Goal: Communication & Community: Answer question/provide support

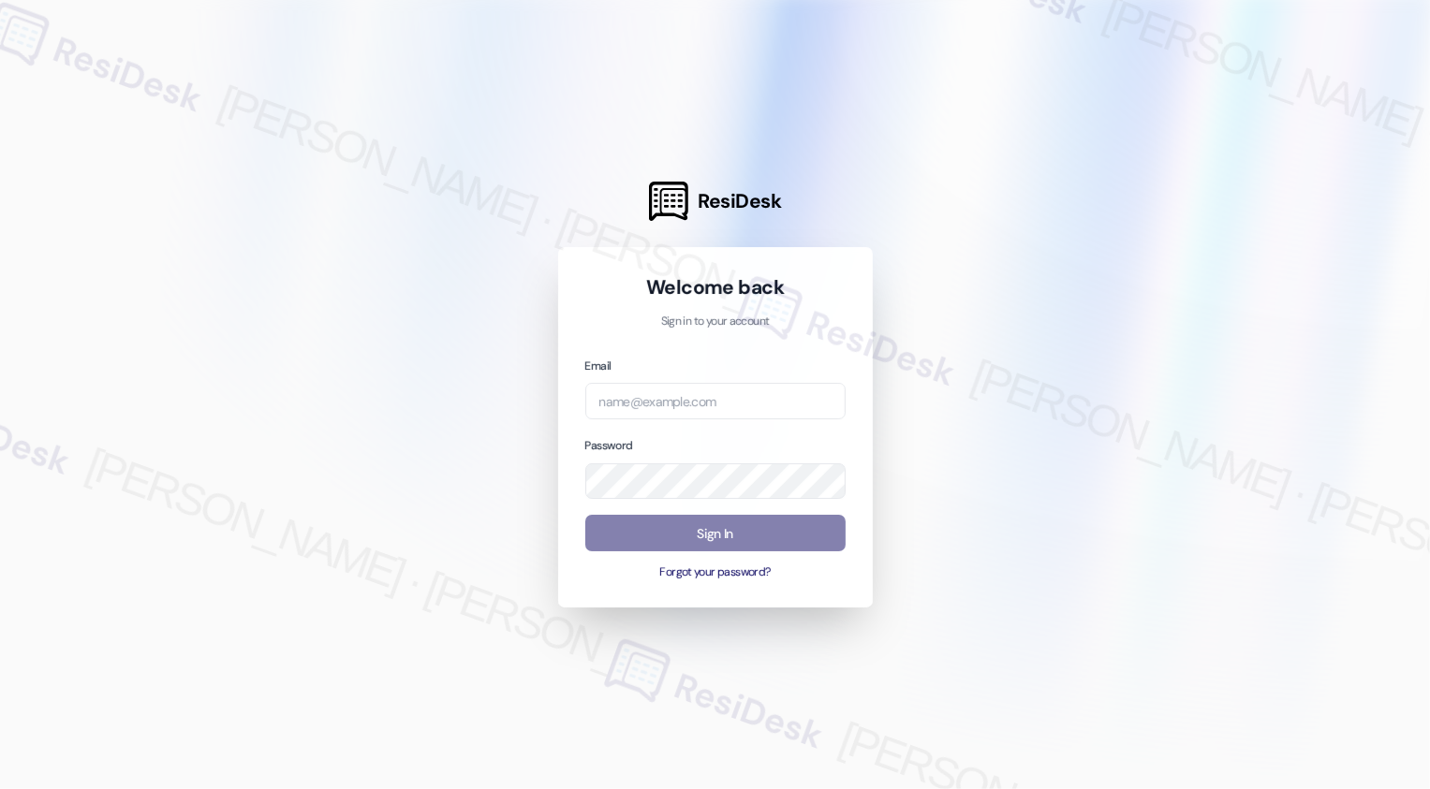
click at [411, 385] on div at bounding box center [715, 394] width 1430 height 789
click at [653, 406] on input "email" at bounding box center [715, 401] width 260 height 37
click at [676, 412] on input "email" at bounding box center [715, 401] width 260 height 37
click at [638, 409] on input "email" at bounding box center [715, 401] width 260 height 37
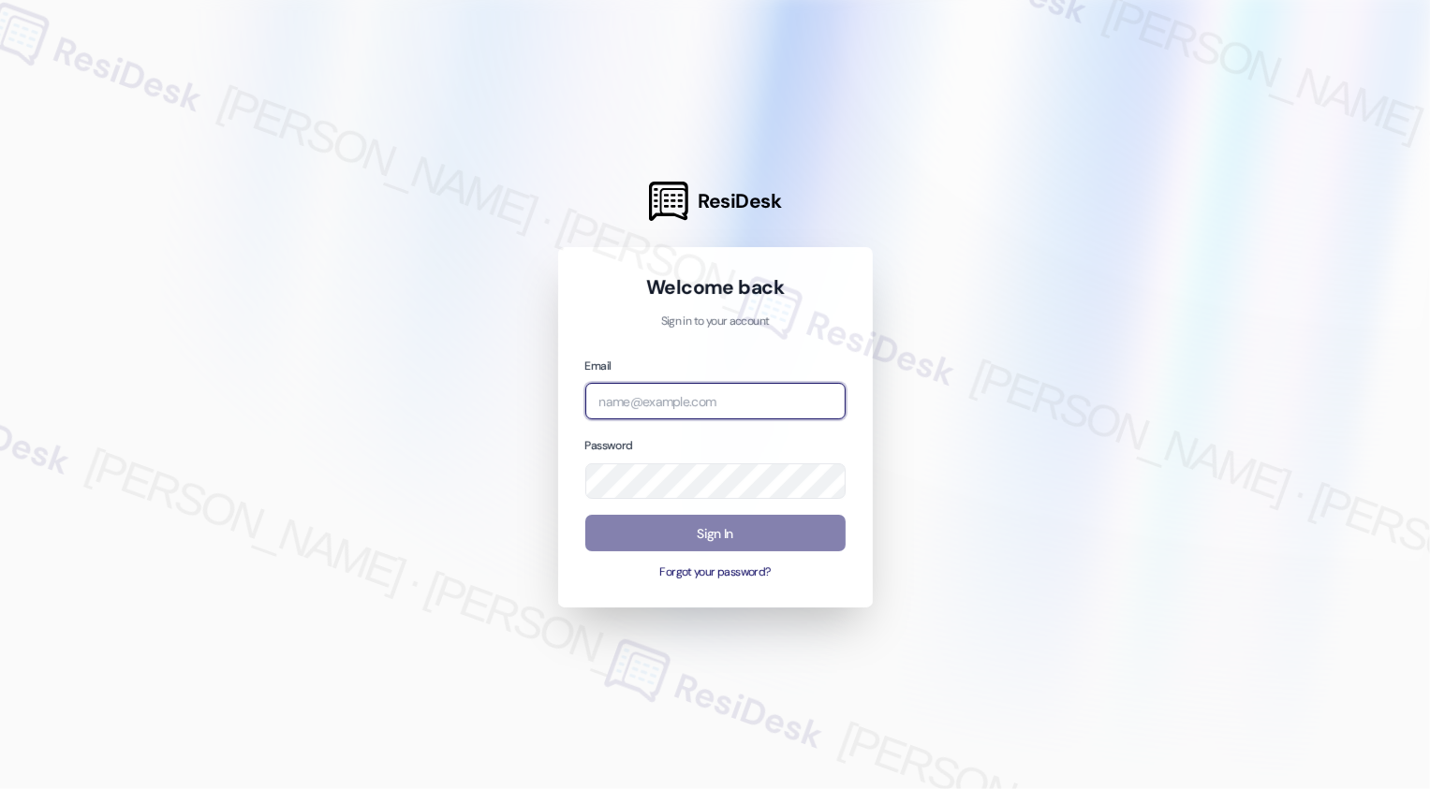
click at [657, 403] on input "email" at bounding box center [715, 401] width 260 height 37
paste input "automated-surveys-dermot-cecille.tinio@dermot.com"
type input "automated-surveys-dermot-cecille.tinio@dermot.com"
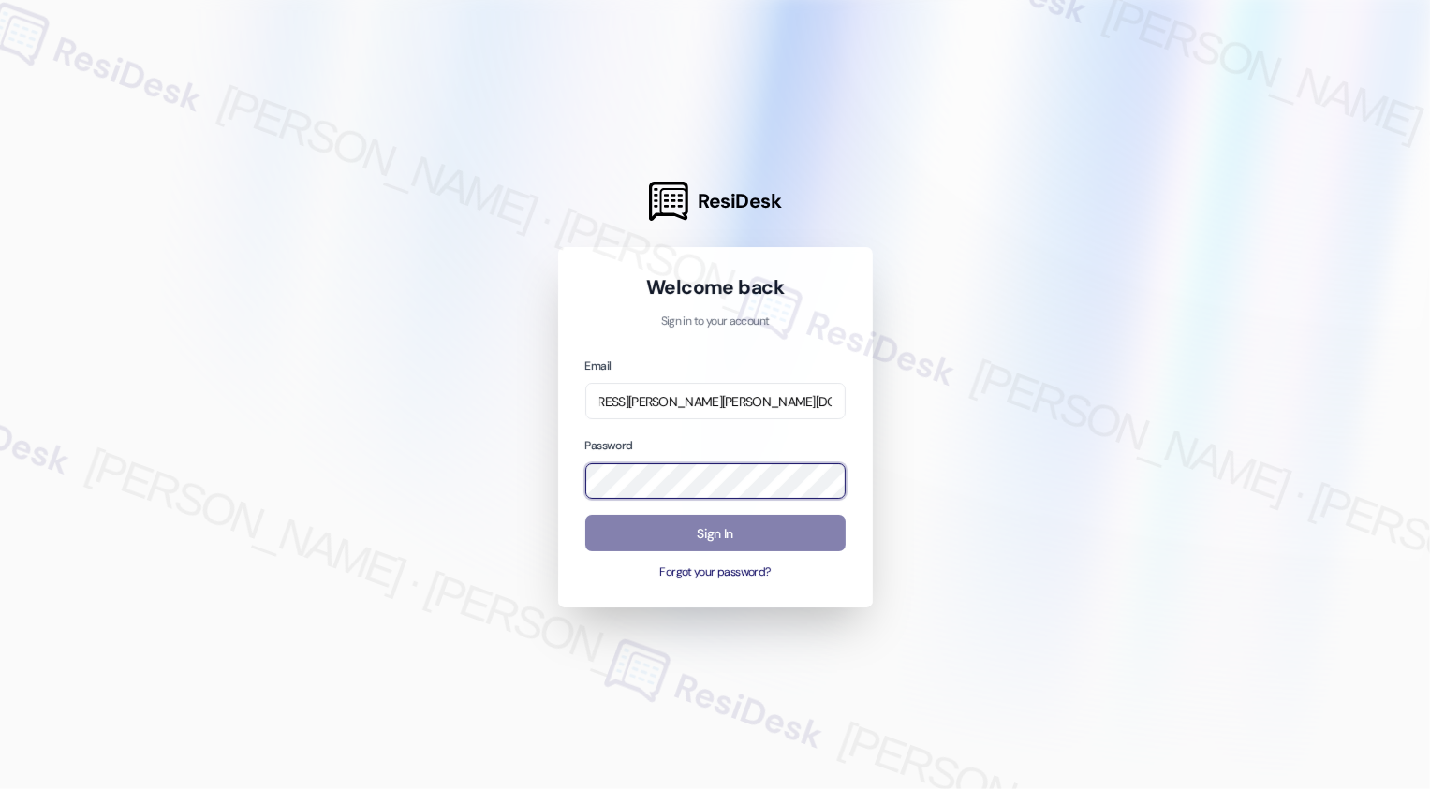
scroll to position [0, 0]
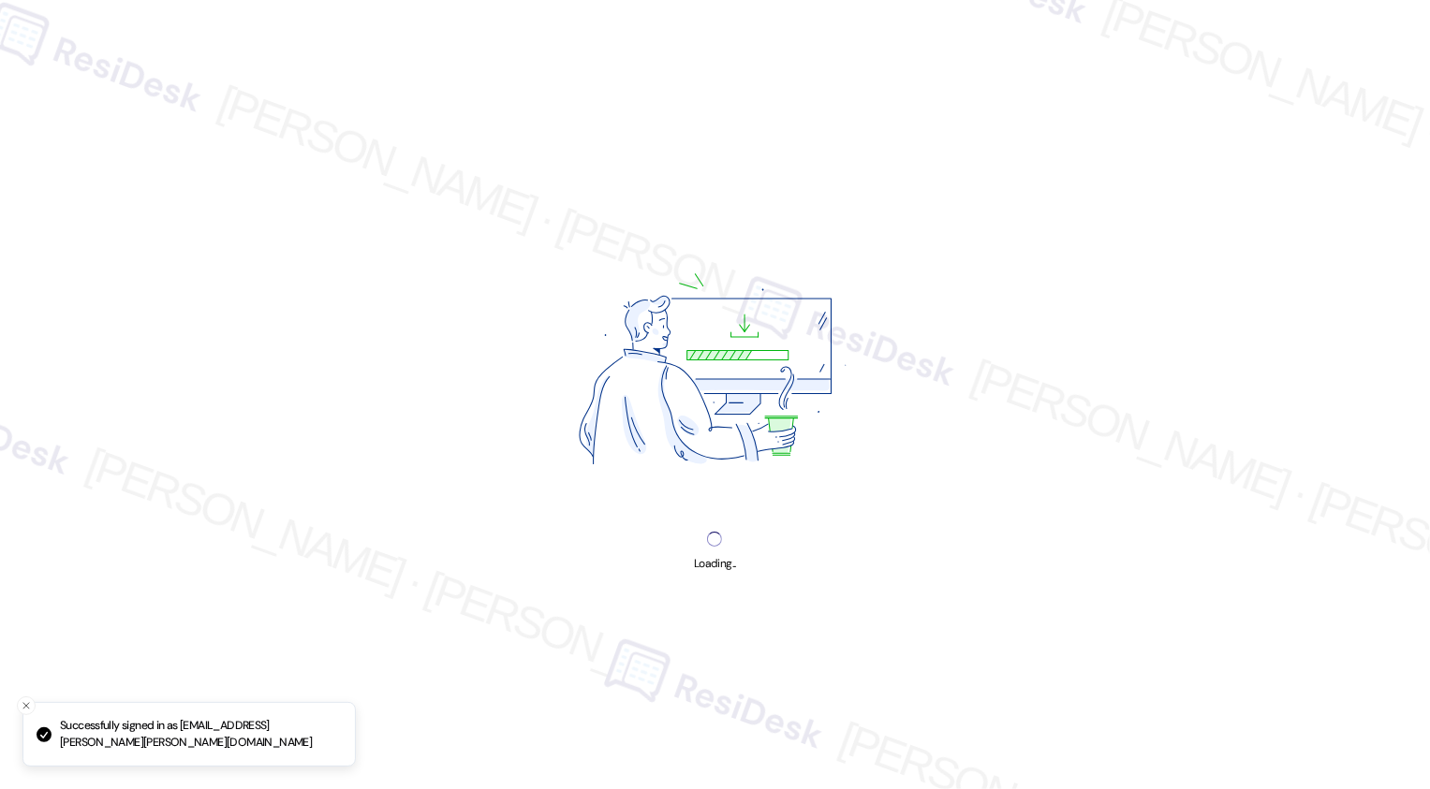
click at [919, 431] on img at bounding box center [715, 374] width 421 height 316
click at [951, 495] on div "Loading..." at bounding box center [715, 394] width 1430 height 789
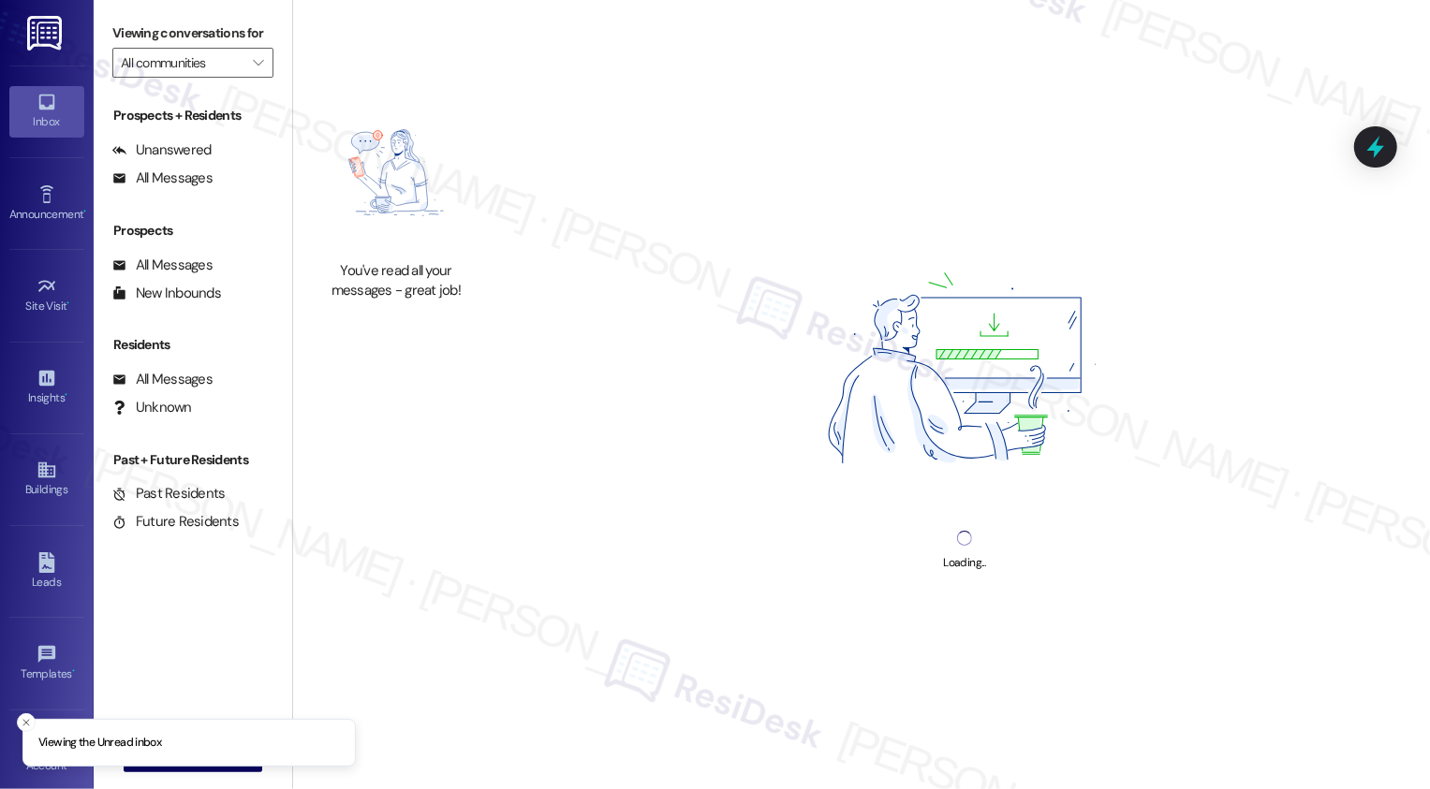
click at [1000, 433] on img at bounding box center [964, 373] width 421 height 316
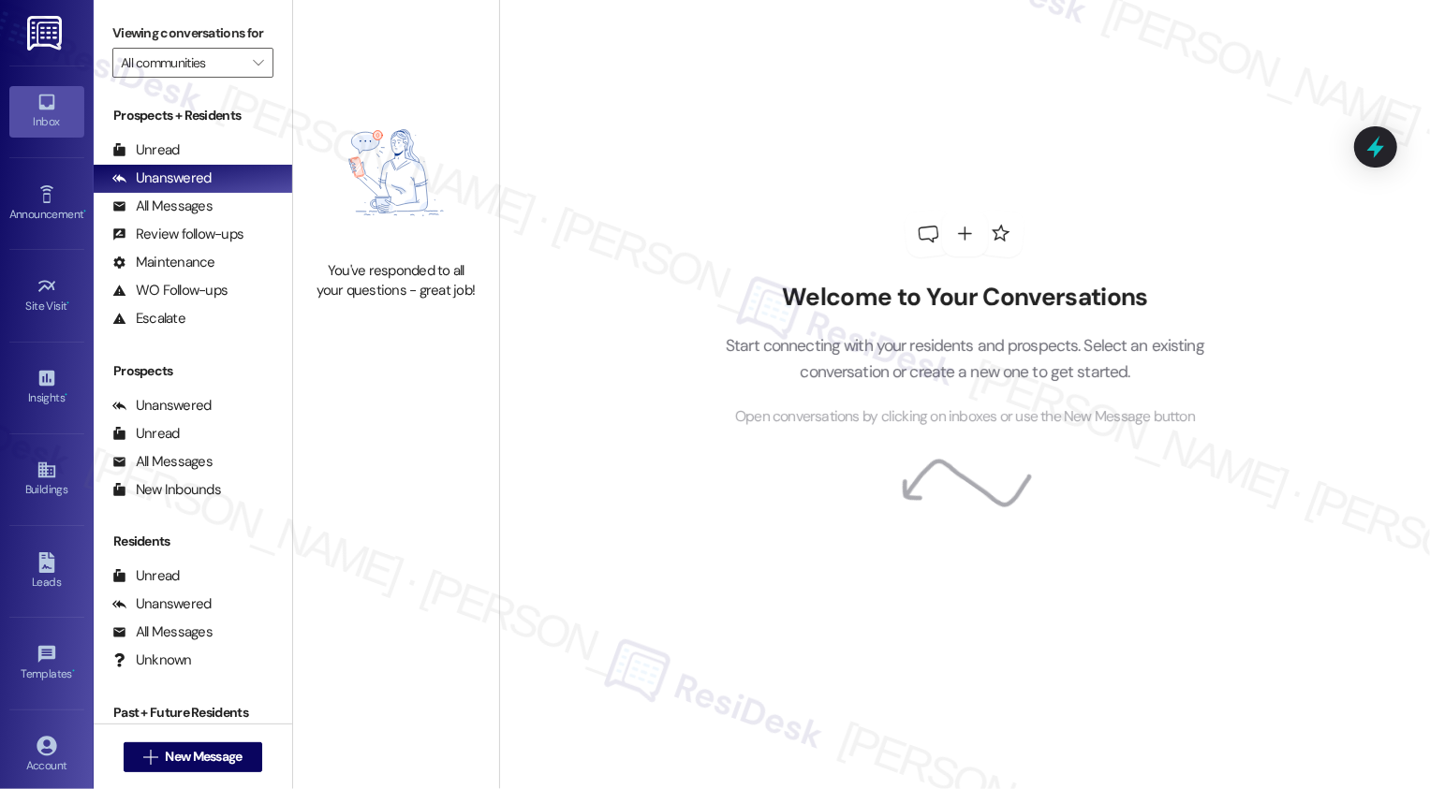
click at [14, 97] on link "Inbox" at bounding box center [46, 111] width 75 height 51
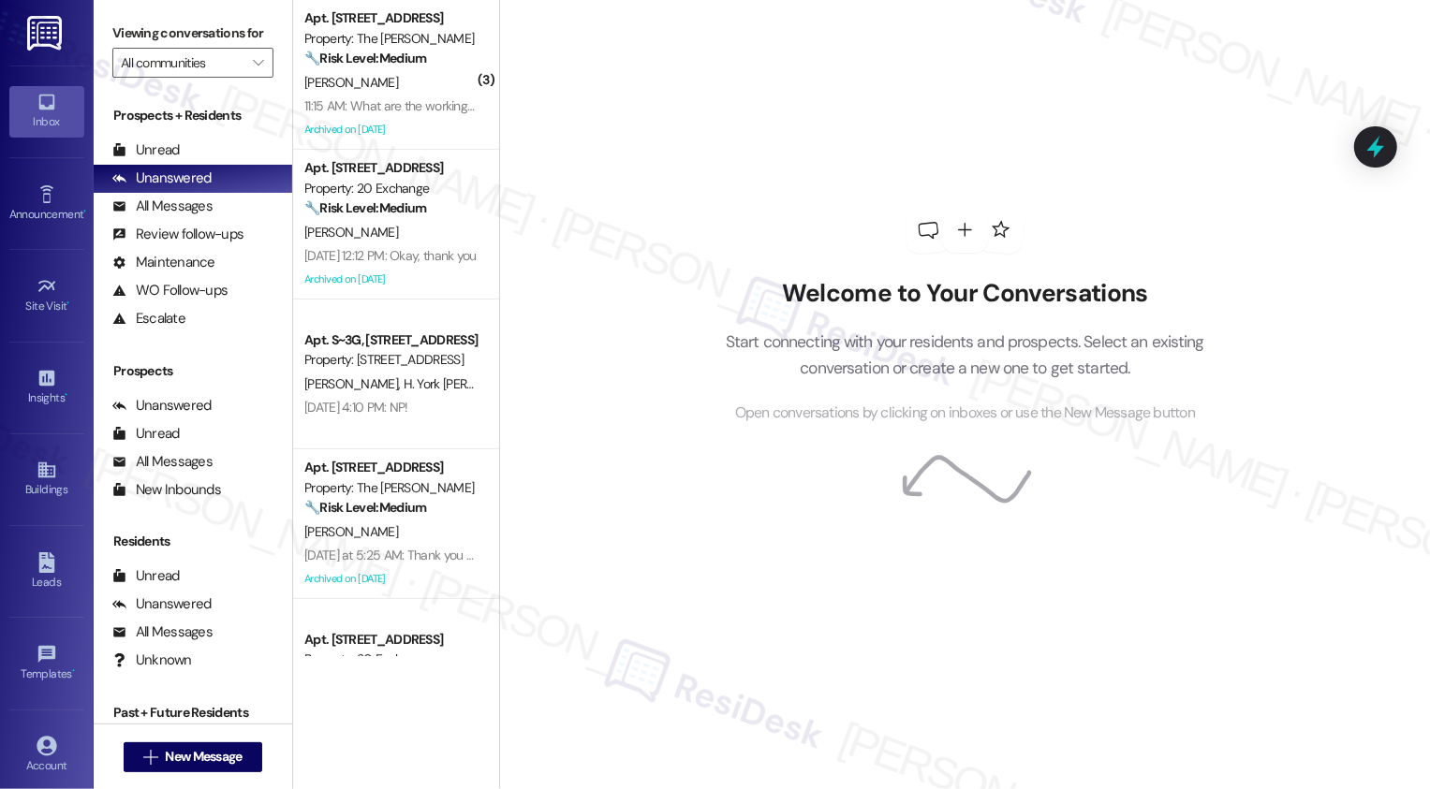
click at [44, 115] on div "Inbox" at bounding box center [47, 121] width 94 height 19
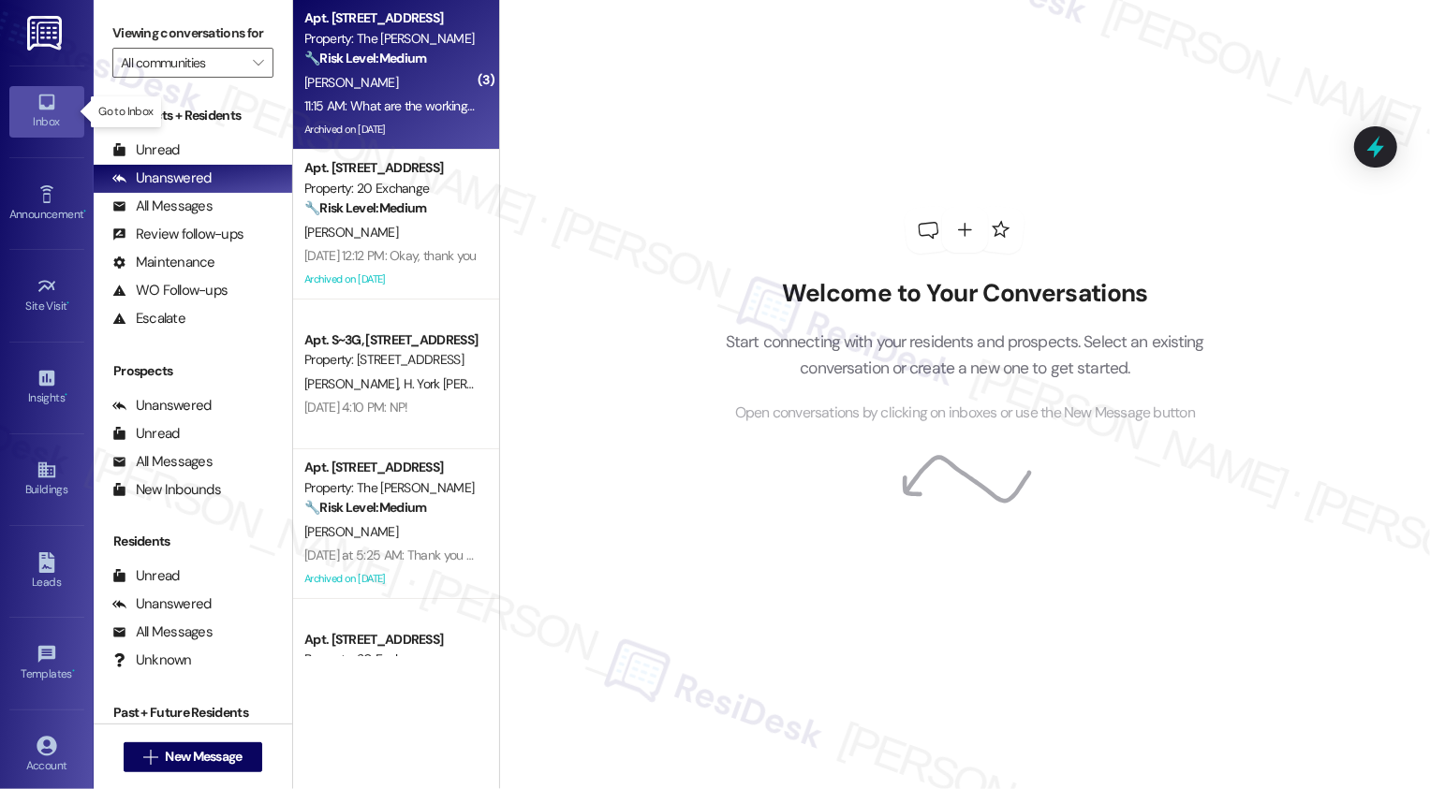
click at [417, 82] on div "B. Pizarro" at bounding box center [390, 82] width 177 height 23
click at [416, 114] on div "11:15 AM: What are the working hours? 11:15 AM: What are the working hours?" at bounding box center [405, 105] width 202 height 17
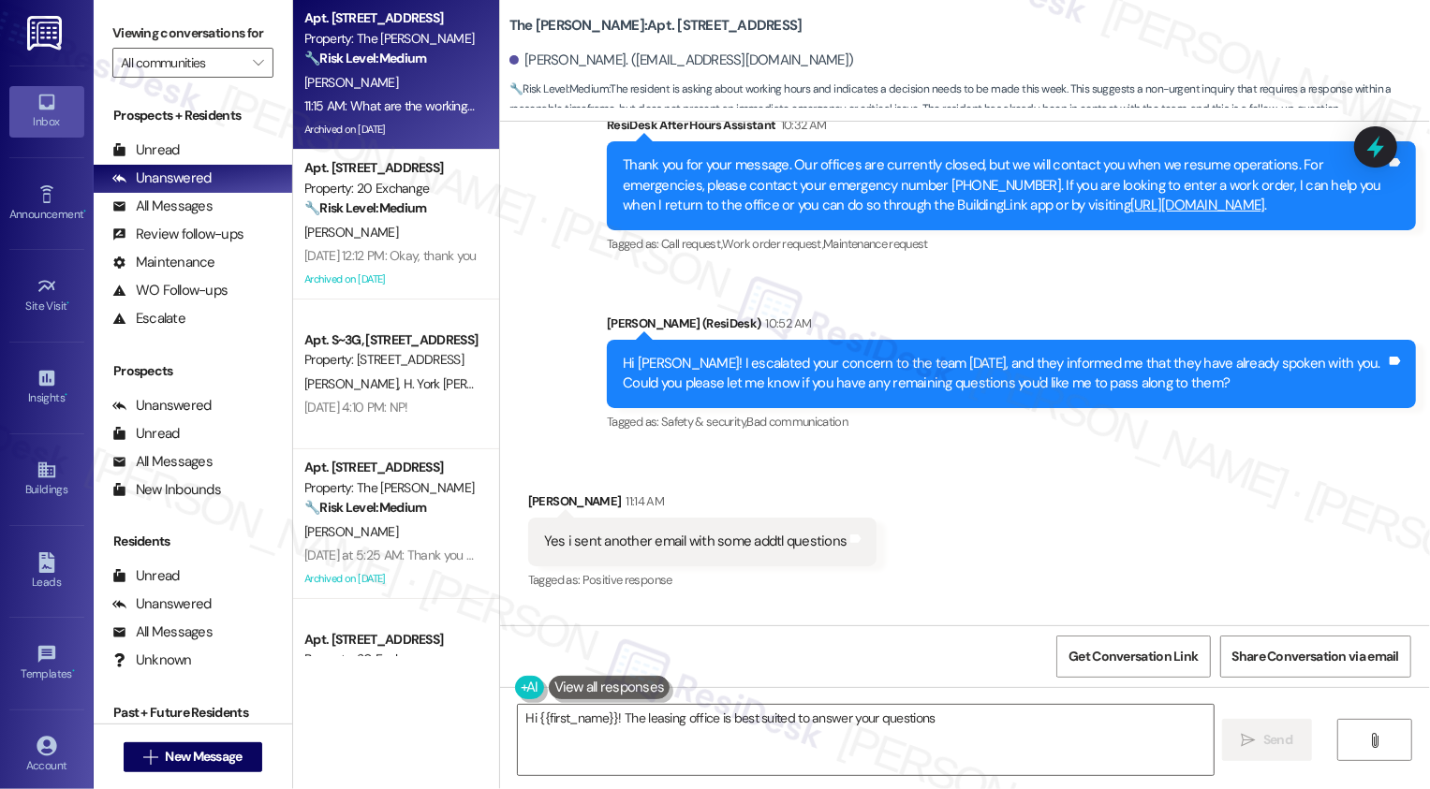
scroll to position [16529, 0]
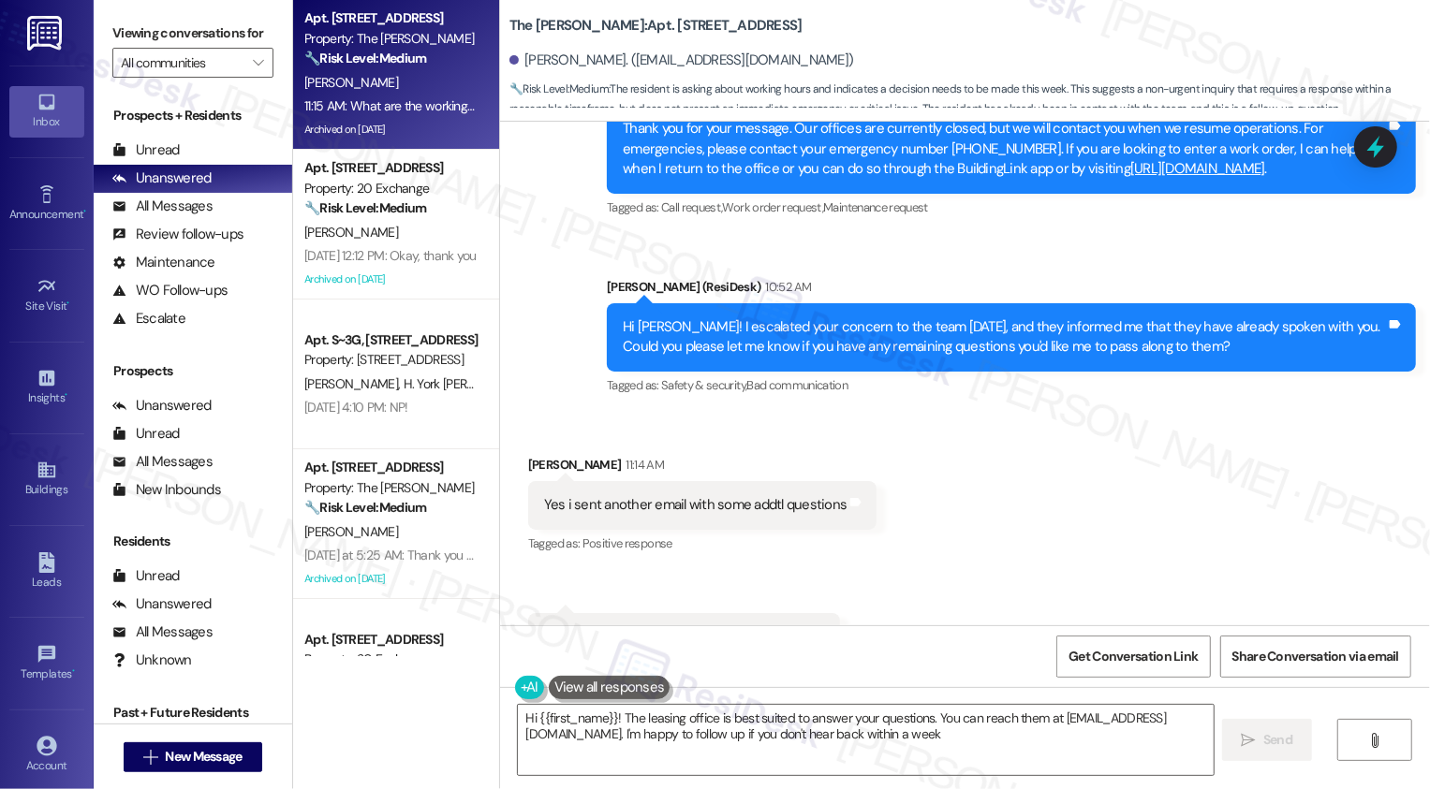
type textarea "Hi {{first_name}}! The leasing office is best suited to answer your questions. …"
click at [700, 727] on textarea "Hi {{first_name}}! The leasing office is best suited to answer your questions. …" at bounding box center [866, 740] width 696 height 70
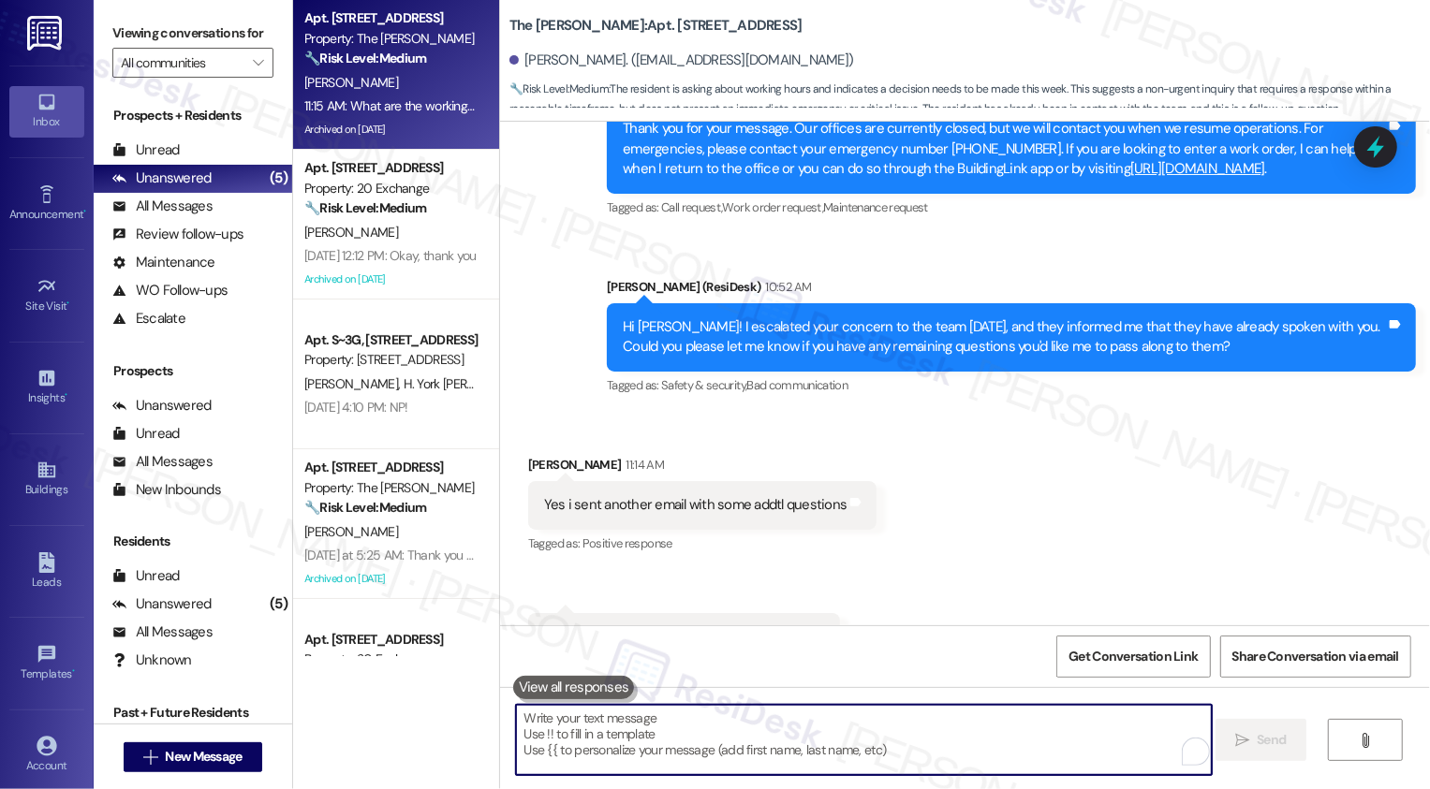
click at [567, 733] on textarea "To enrich screen reader interactions, please activate Accessibility in Grammarl…" at bounding box center [864, 740] width 696 height 70
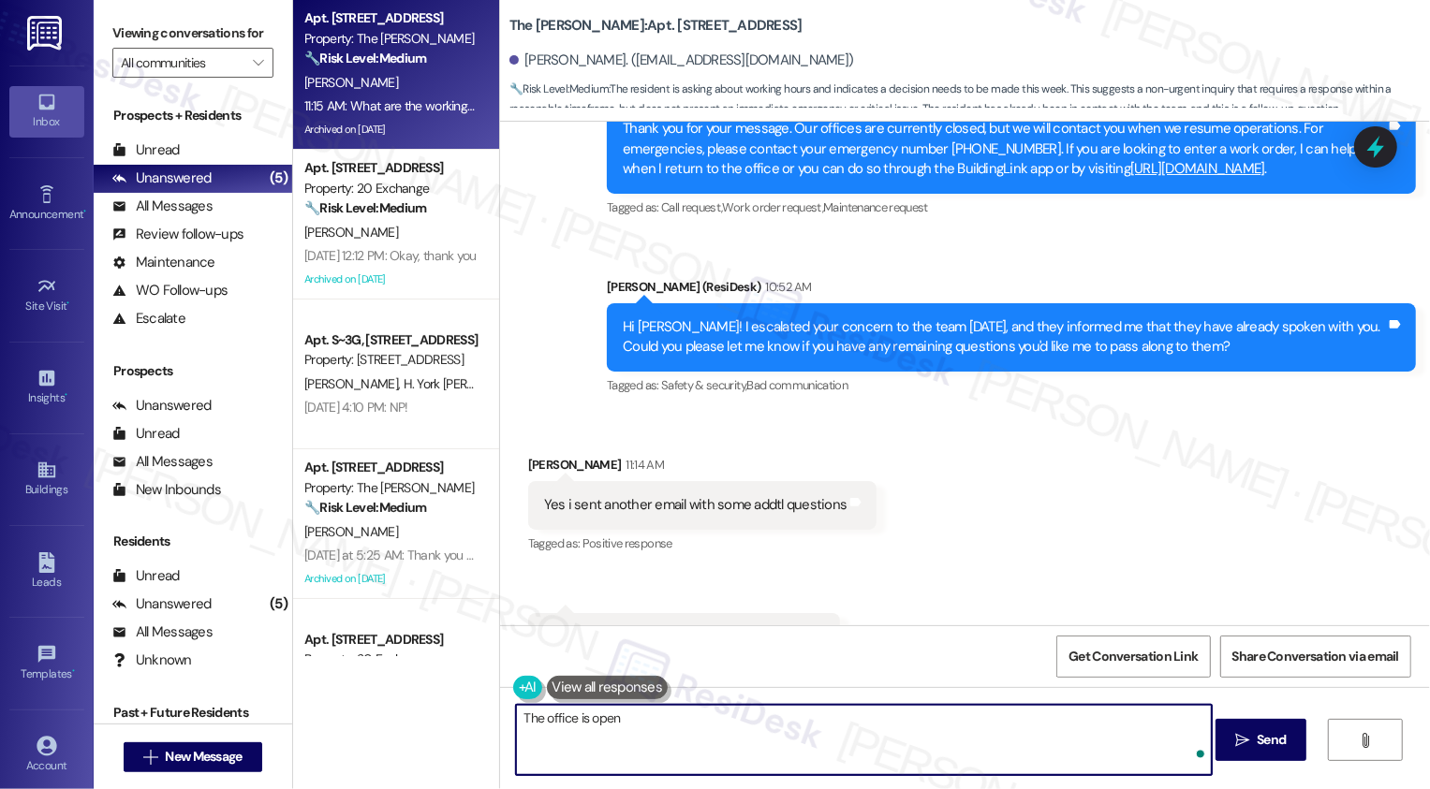
paste textarea "Office is open 9-6"
click at [628, 717] on textarea "The office is open Office is open 9-6" at bounding box center [864, 740] width 696 height 70
paste textarea "from 9 AM to 6 PM. I’ll let them know"
type textarea "The office is open from 9 AM to 6 PM. I’ll let them know about your additional …"
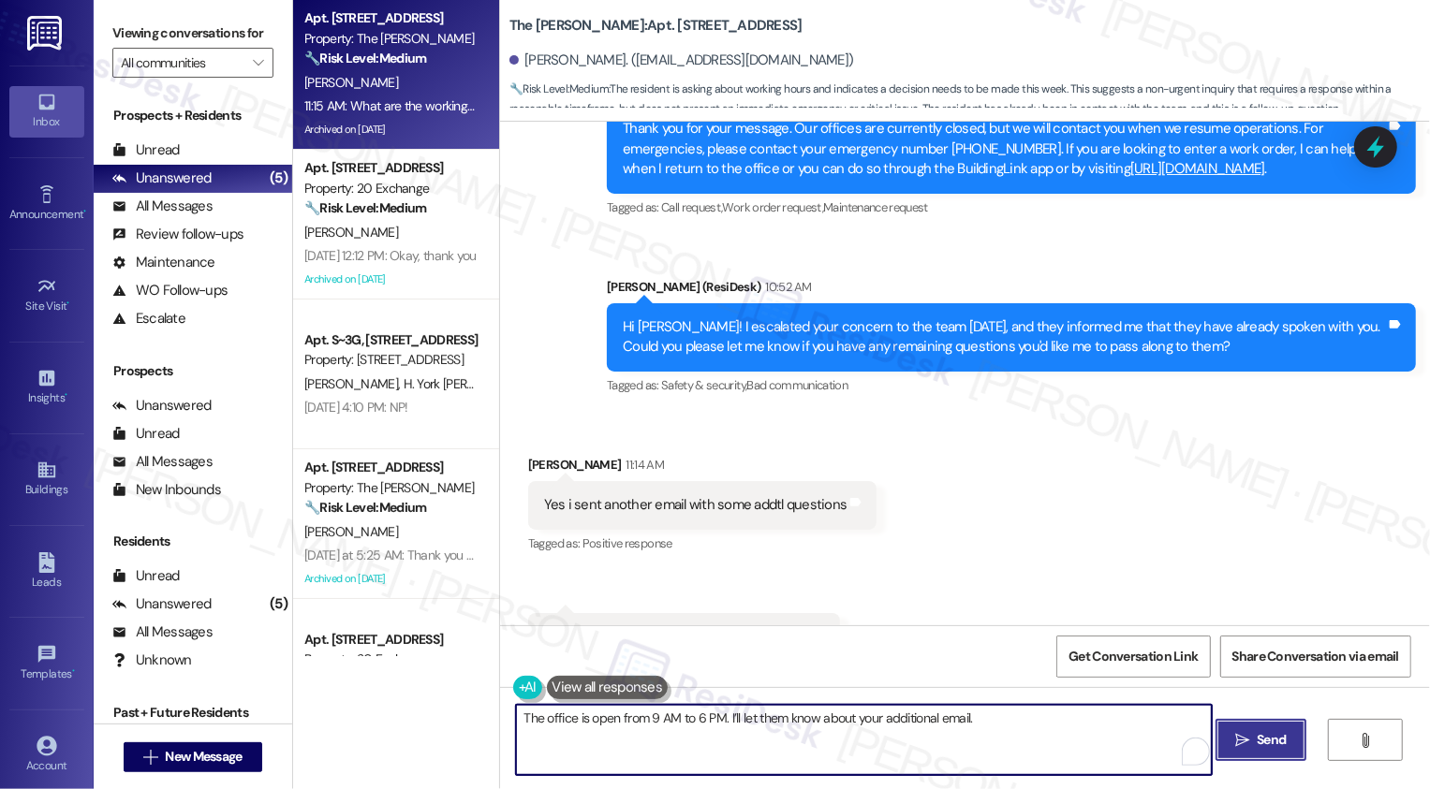
click at [1253, 742] on span "Send" at bounding box center [1271, 740] width 37 height 20
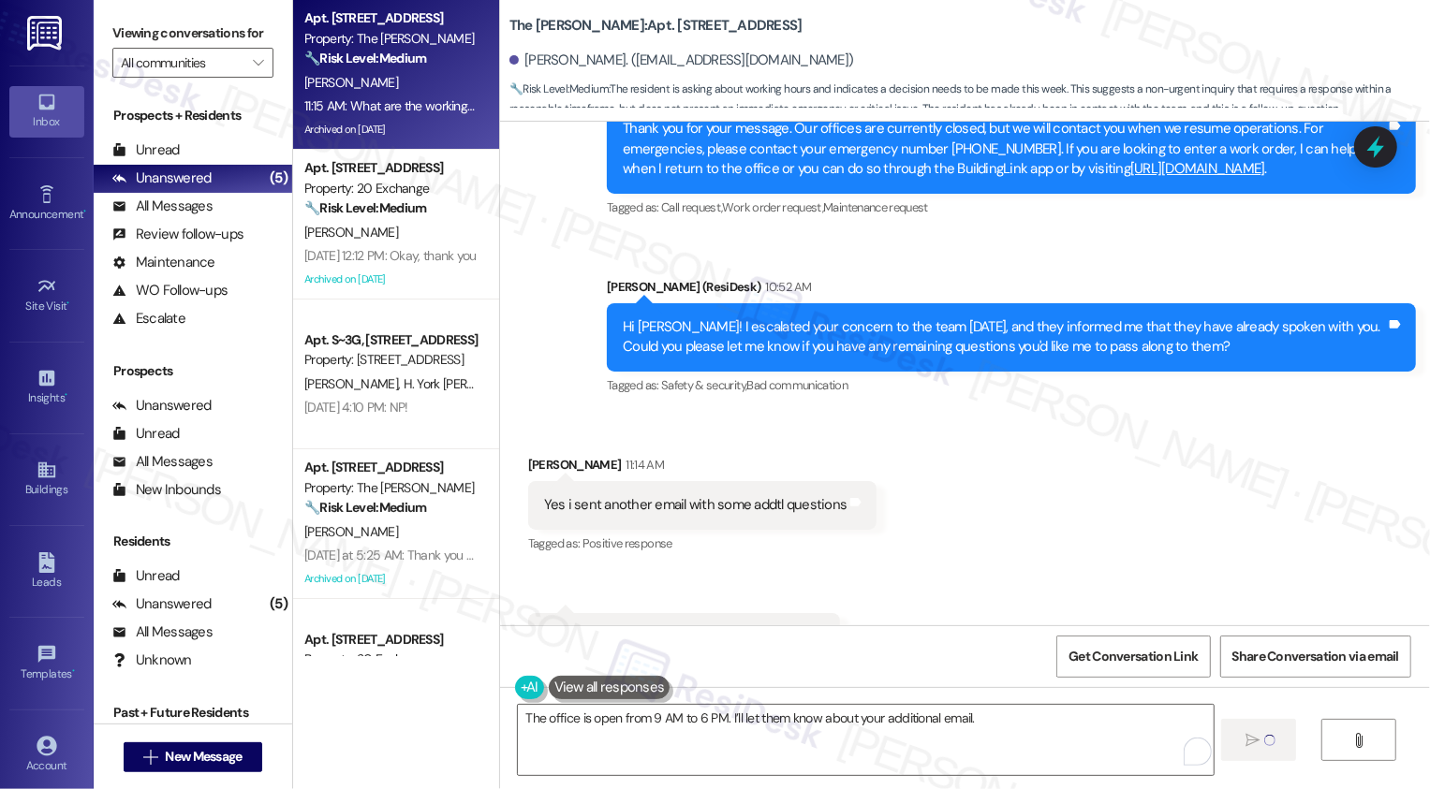
click at [1055, 542] on div "Received via SMS Brenda Pizarro 11:14 AM Yes i sent another email with some add…" at bounding box center [965, 610] width 930 height 394
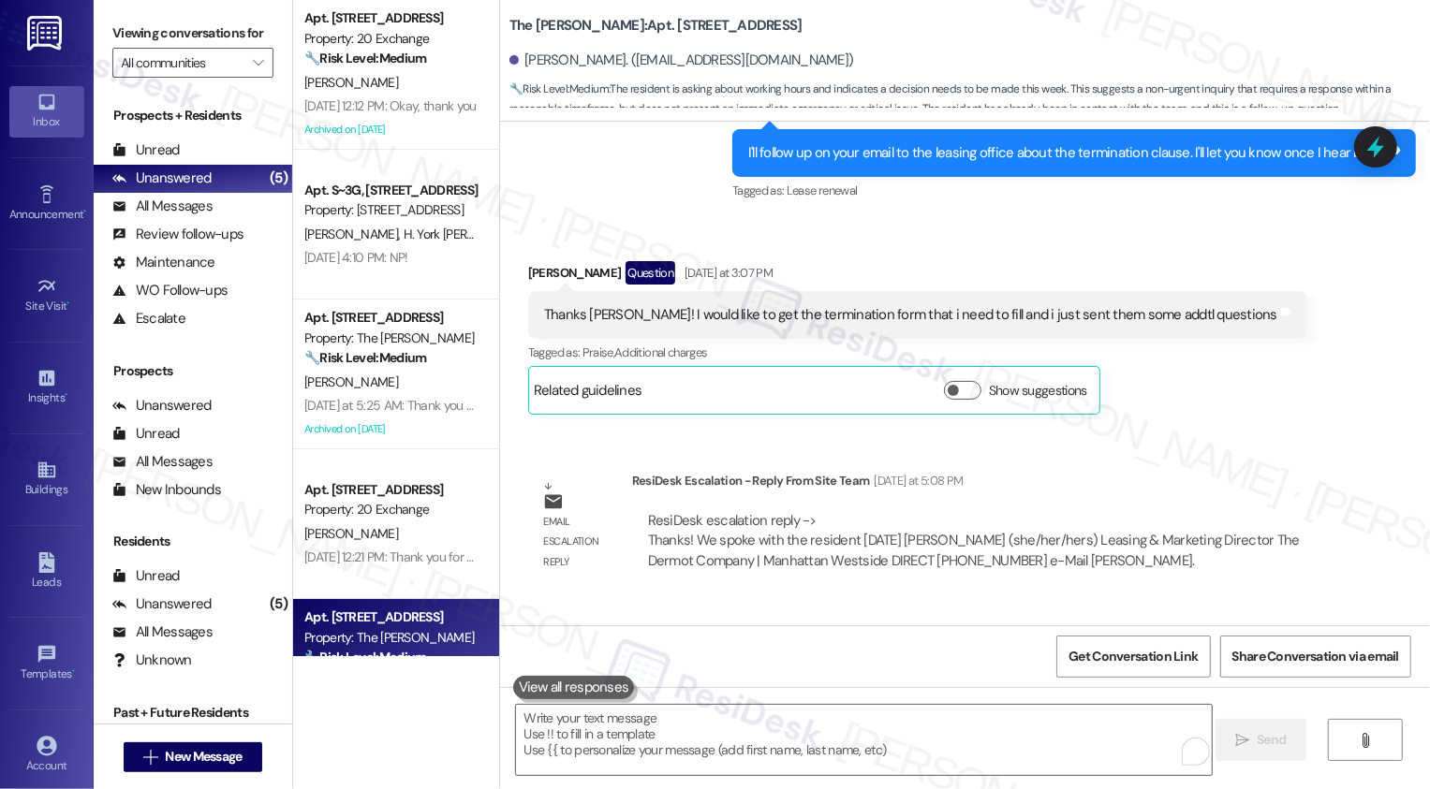
scroll to position [15591, 0]
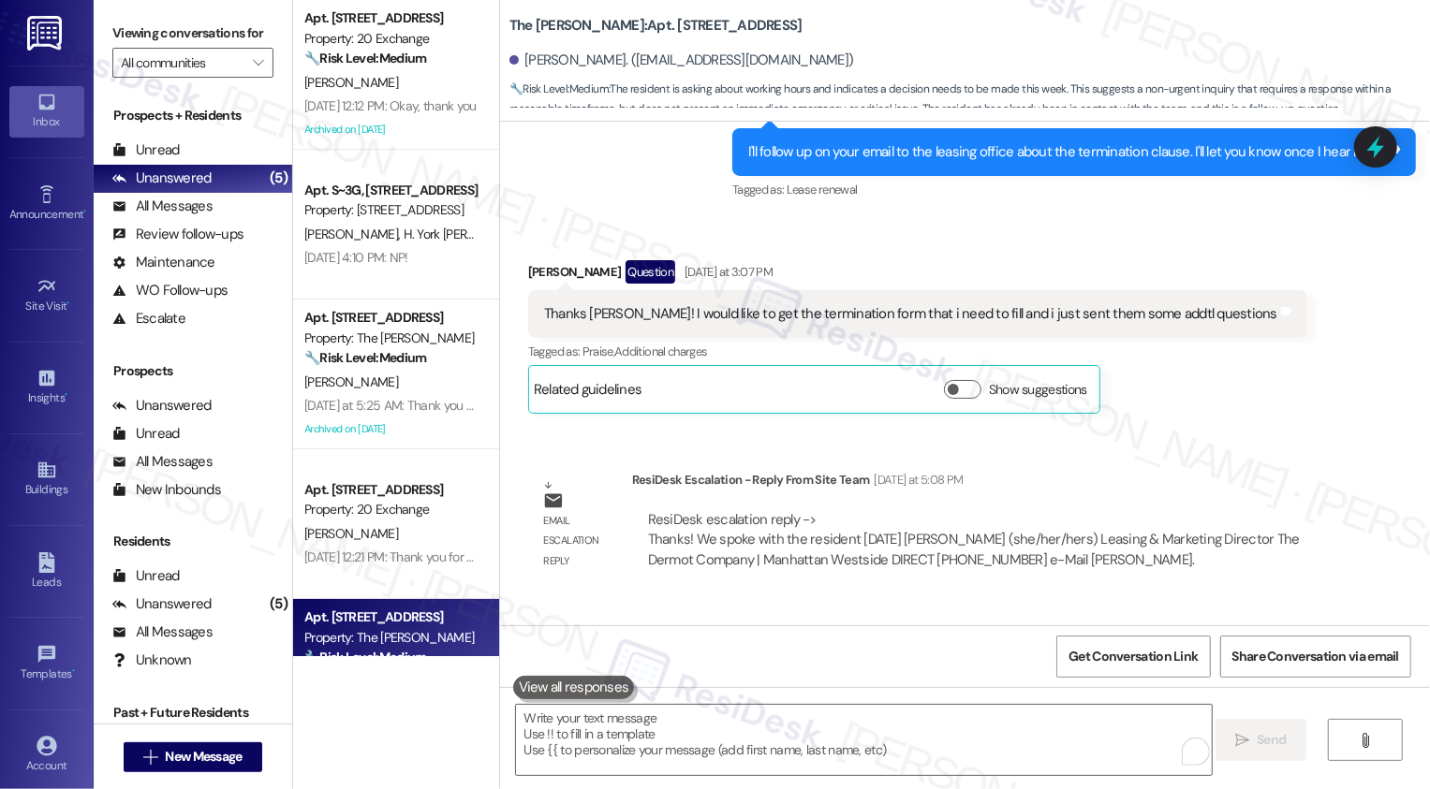
drag, startPoint x: 495, startPoint y: 22, endPoint x: 746, endPoint y: 23, distance: 251.0
click at [746, 23] on div "The Landon: Apt. 26J, 520 W 43rd St Brenda Pizarro. (pizarroaba@gmail.com) 🔧 Ri…" at bounding box center [965, 56] width 930 height 103
copy b "The Landon: Apt. 26J, 520 W 43rd St"
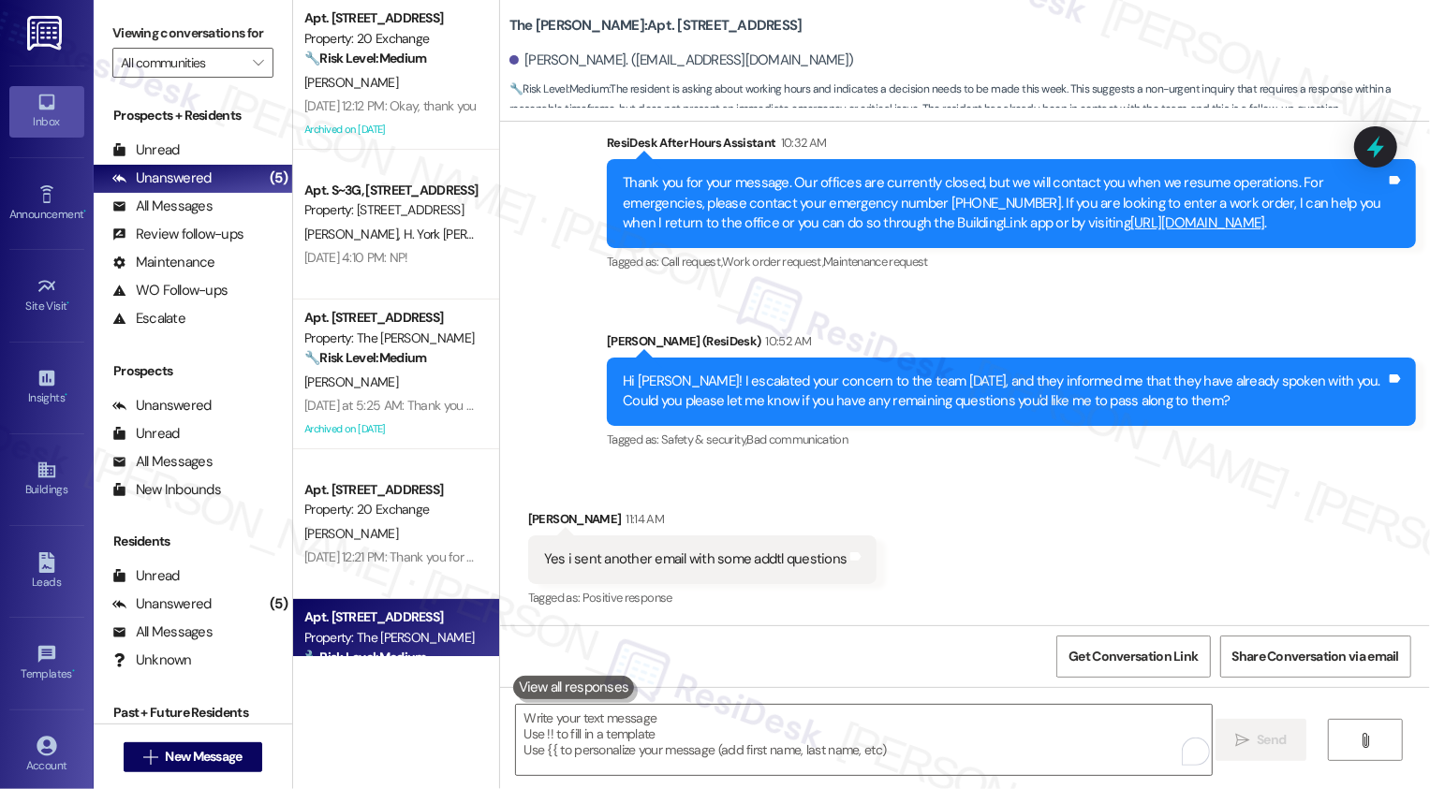
scroll to position [16659, 0]
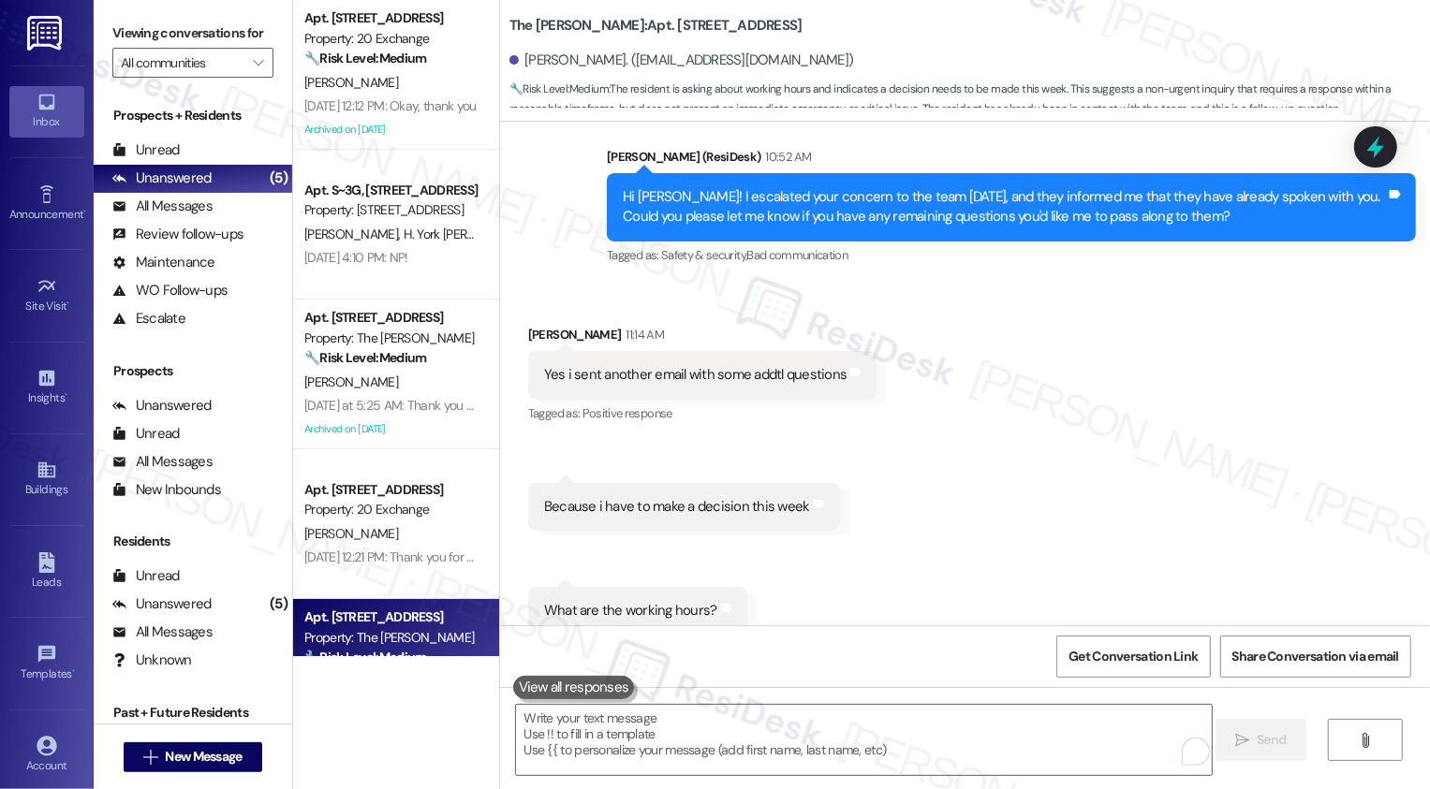
click at [851, 375] on div "Received via SMS Brenda Pizarro 11:14 AM Yes i sent another email with some add…" at bounding box center [965, 480] width 930 height 394
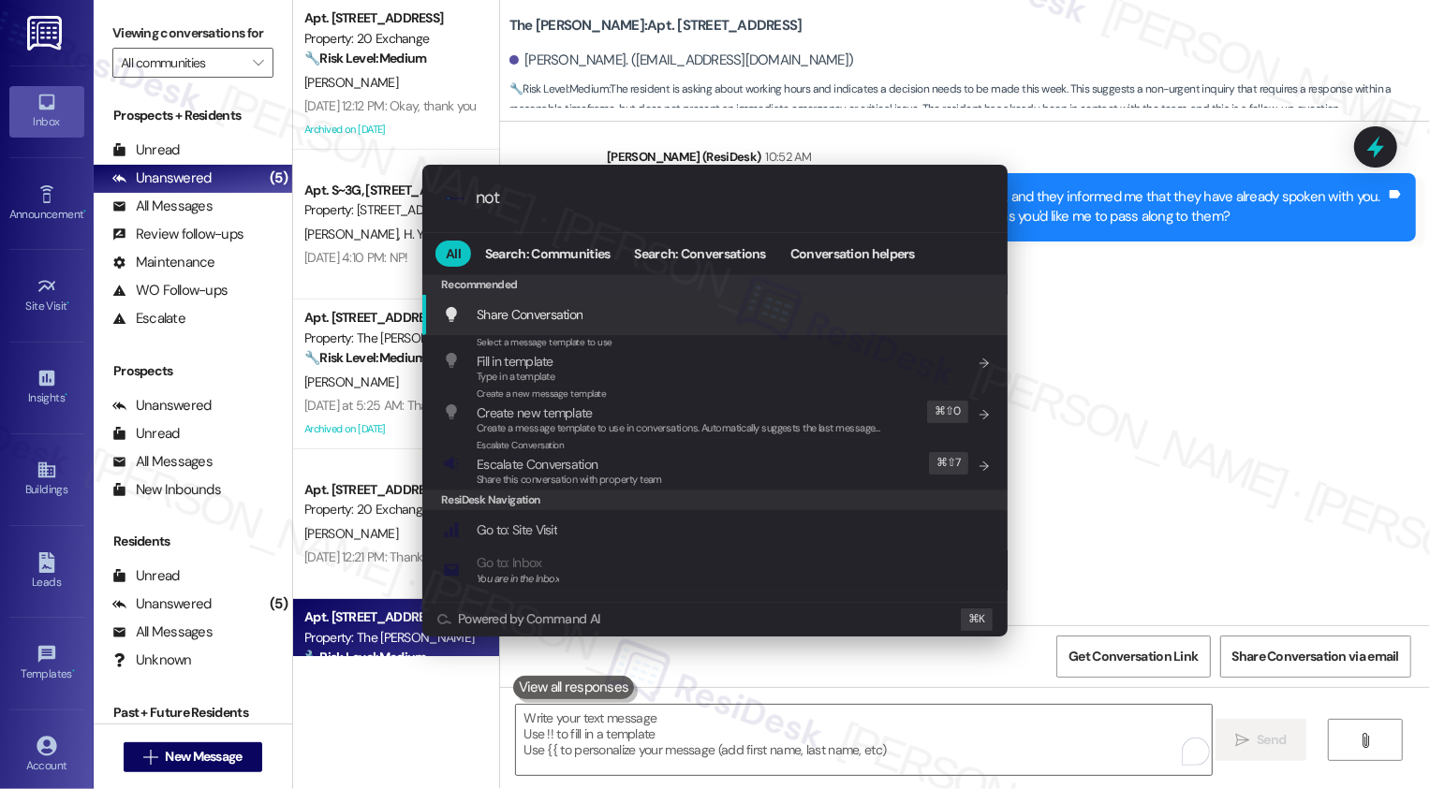
type input "note"
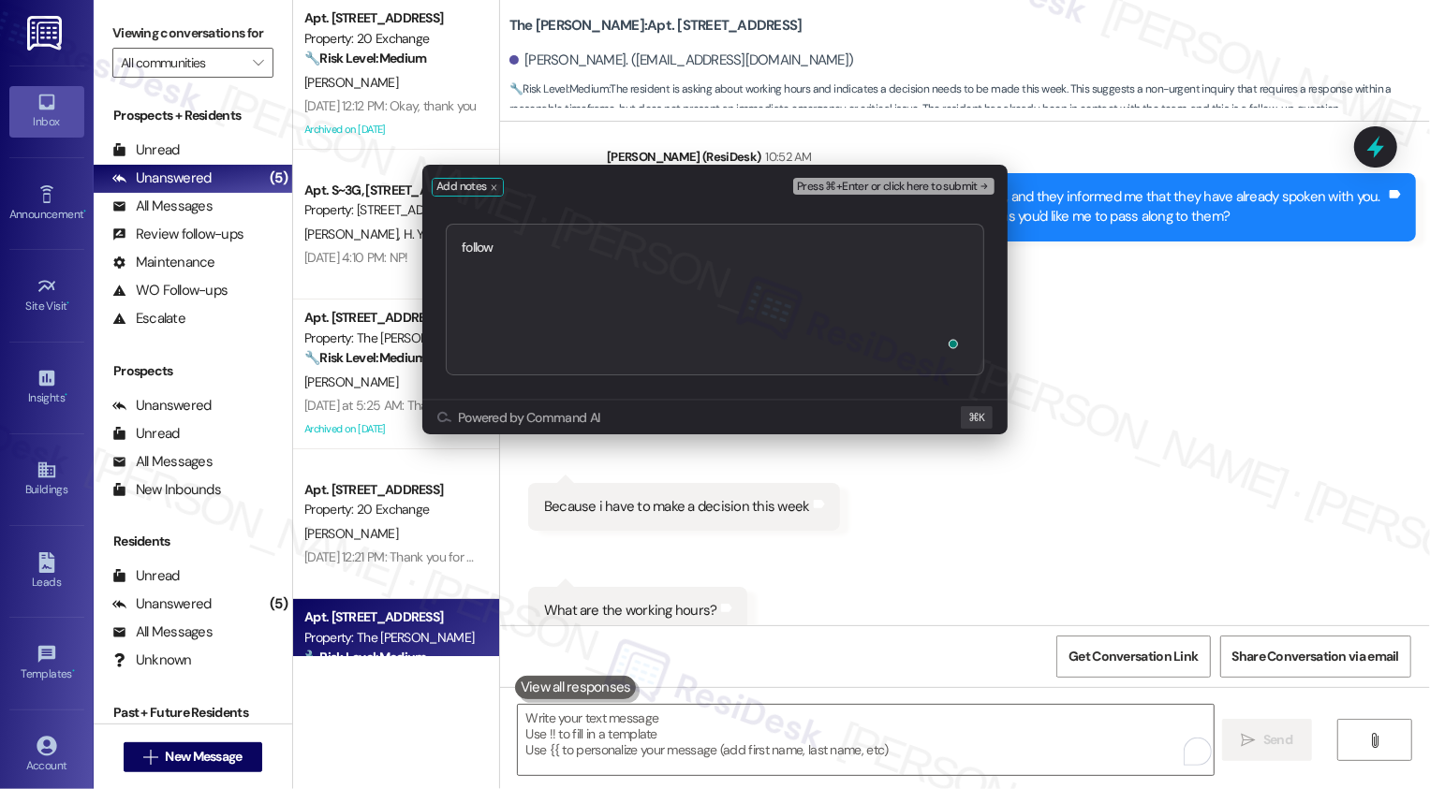
type textarea "followi"
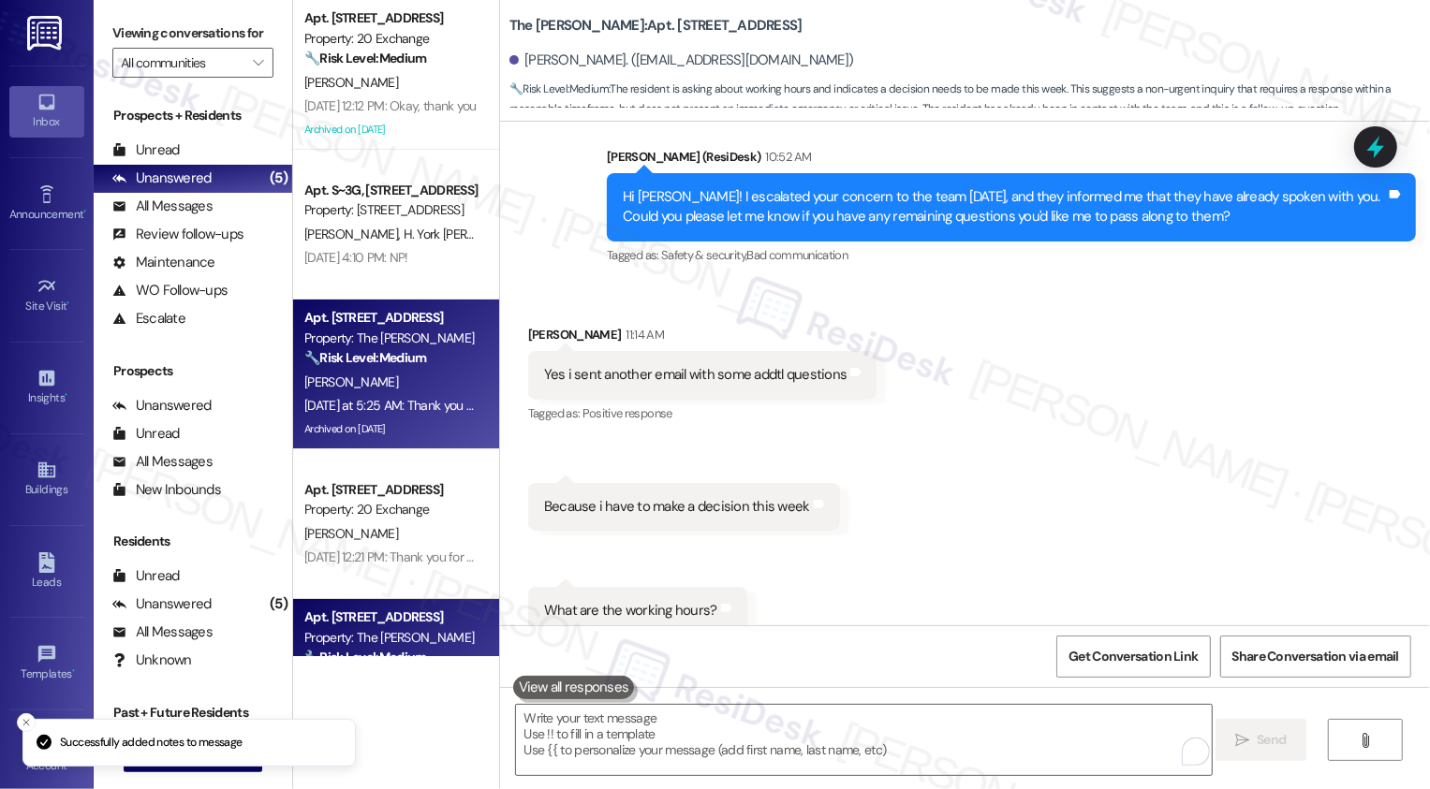
scroll to position [93, 0]
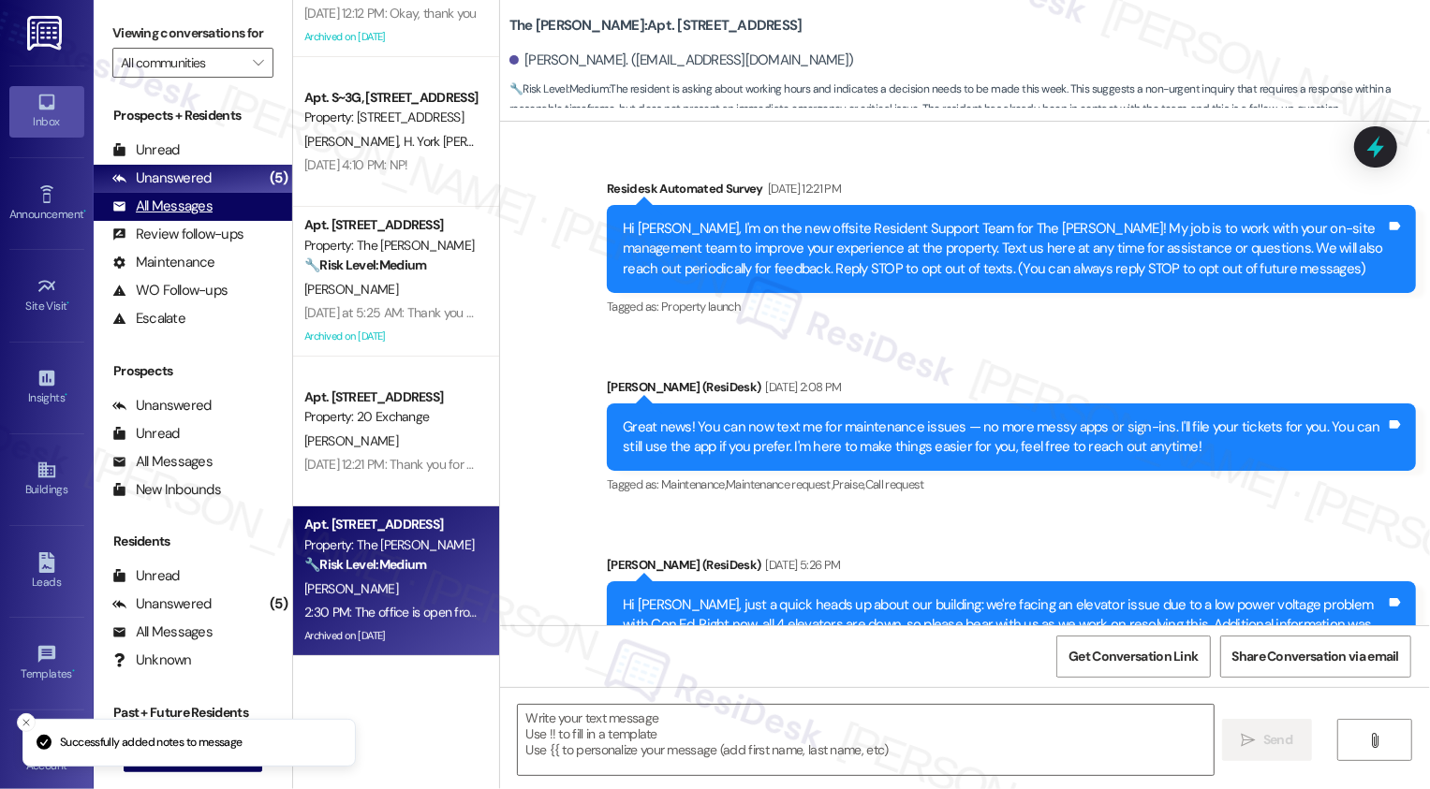
click at [168, 216] on div "All Messages" at bounding box center [162, 207] width 100 height 20
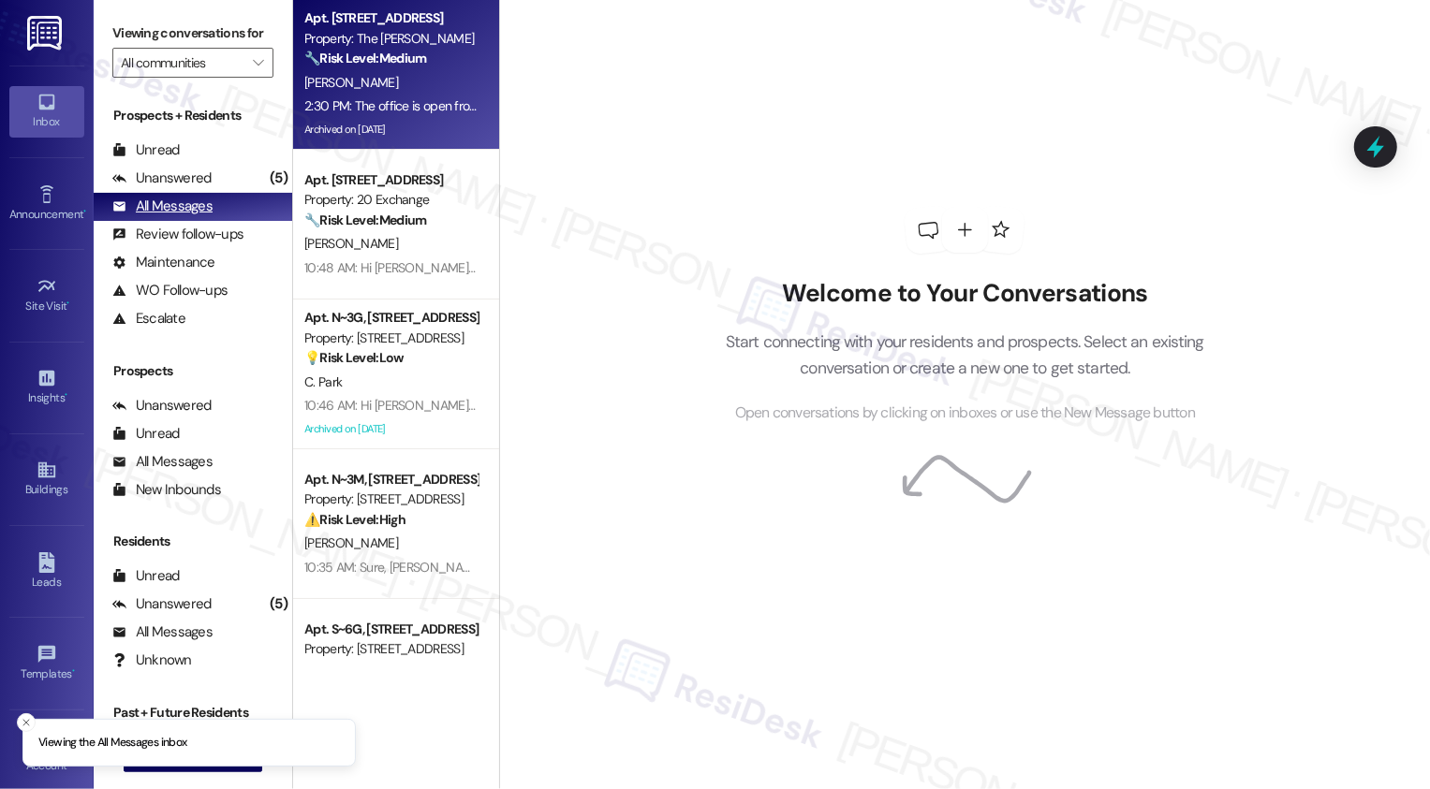
click at [186, 214] on div "All Messages (undefined)" at bounding box center [193, 207] width 199 height 28
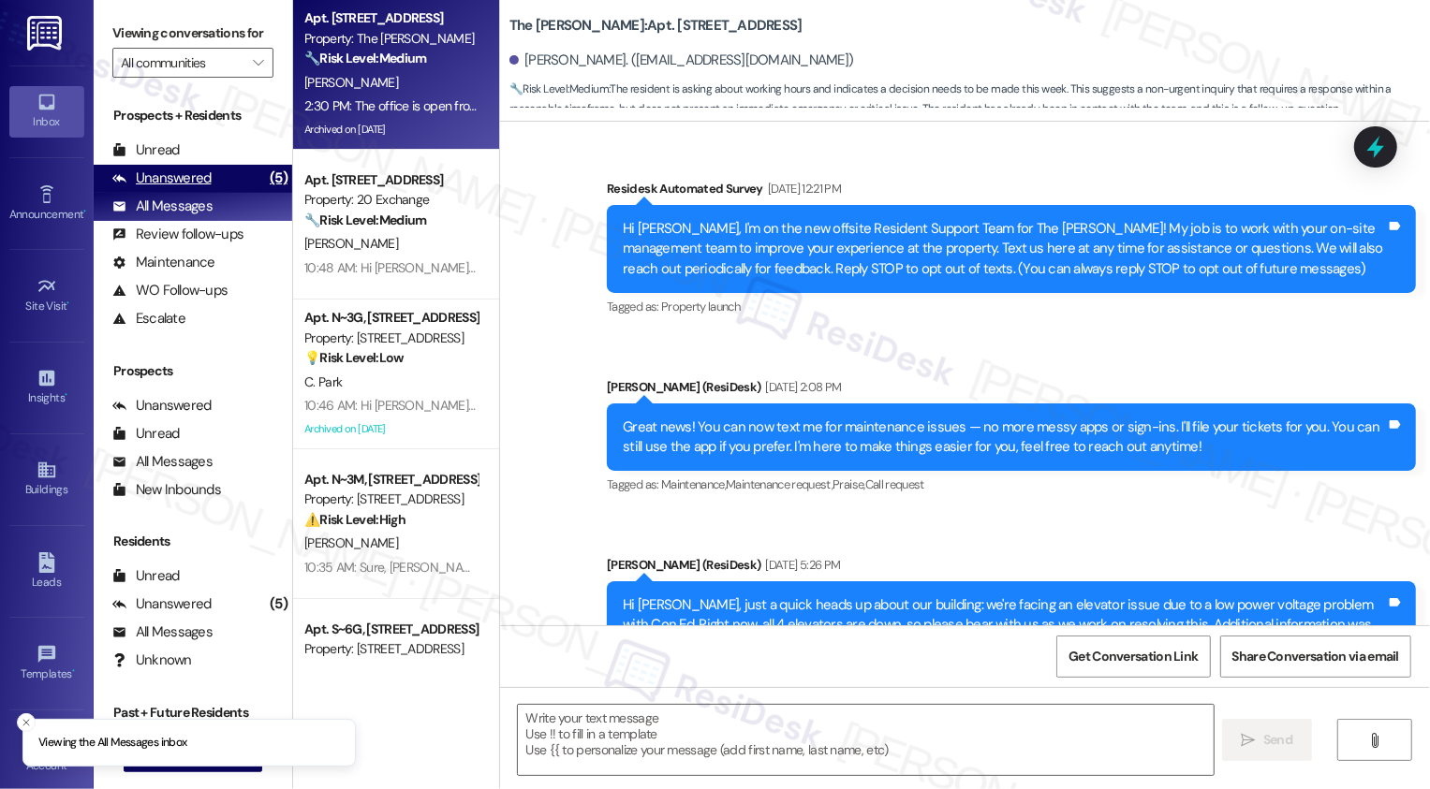
click at [177, 188] on div "Unanswered" at bounding box center [161, 179] width 99 height 20
click at [191, 188] on div "Unanswered" at bounding box center [161, 179] width 99 height 20
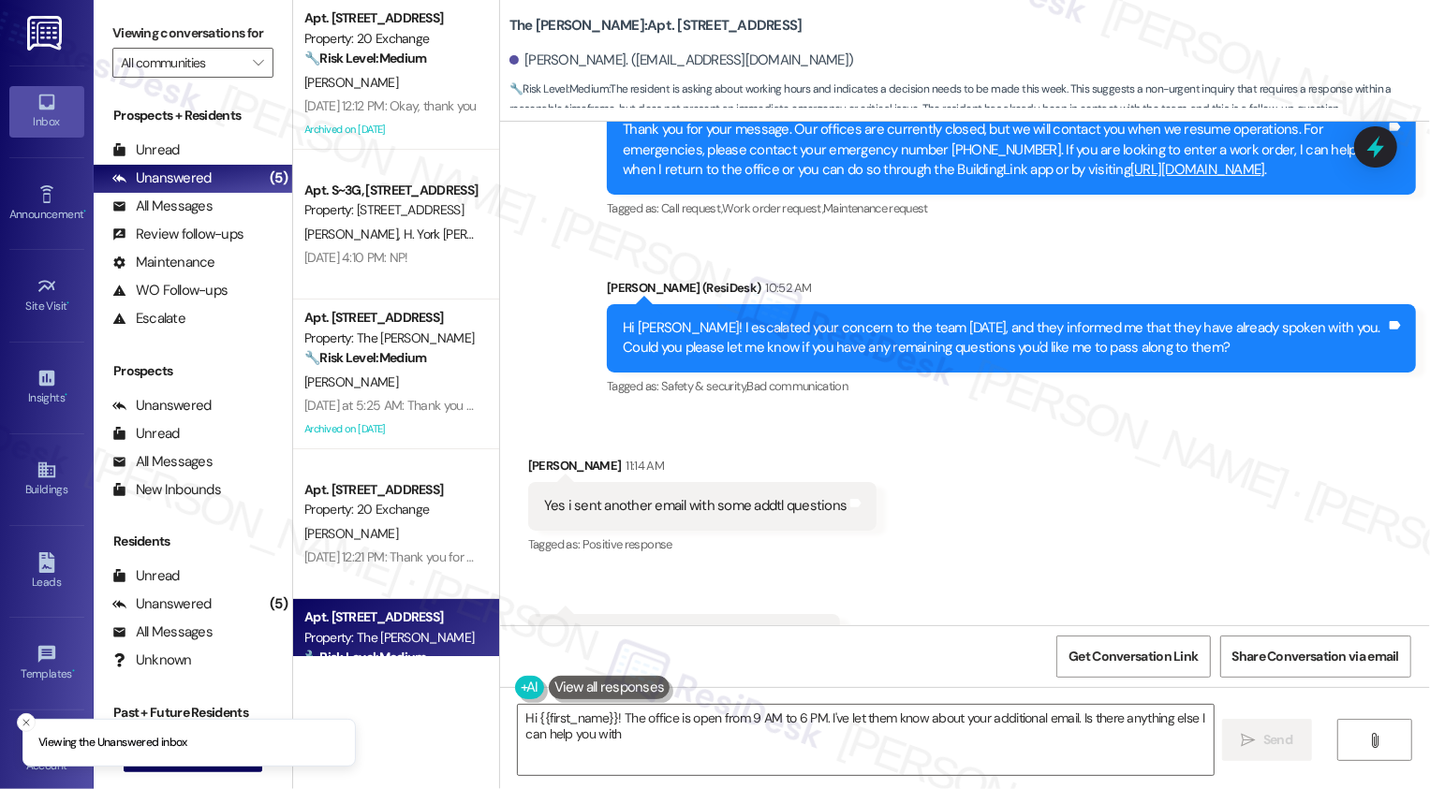
type textarea "Hi {{first_name}}! The office is open from 9 AM to 6 PM. I've let them know abo…"
